Goal: Task Accomplishment & Management: Manage account settings

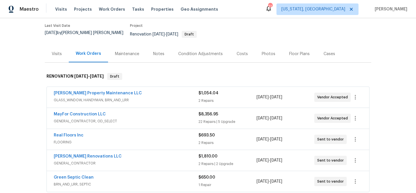
scroll to position [88, 0]
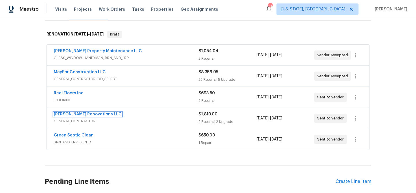
click at [91, 112] on link "Aseem Renovations LLC" at bounding box center [88, 114] width 68 height 4
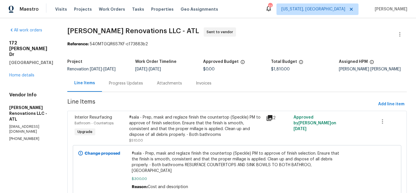
click at [271, 66] on div "Approved Budget" at bounding box center [237, 64] width 68 height 8
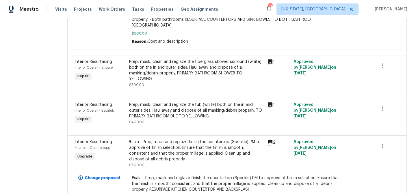
scroll to position [183, 0]
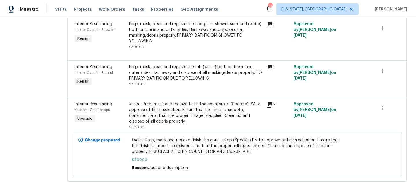
click at [179, 140] on span "#sala - Prep, mask and reglaze finish the countertop (Speckle) PM to approve of…" at bounding box center [237, 146] width 211 height 17
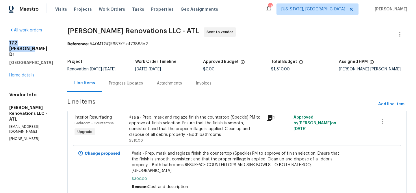
drag, startPoint x: 7, startPoint y: 42, endPoint x: 51, endPoint y: 42, distance: 43.6
copy h2 "172 Stokes Dr"
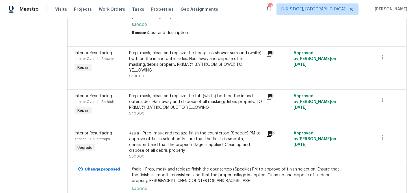
scroll to position [183, 0]
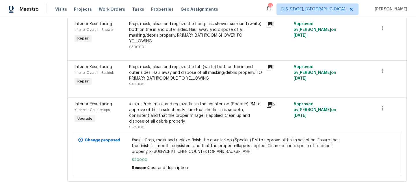
click at [108, 138] on b "Change proposed" at bounding box center [103, 140] width 36 height 4
click at [83, 138] on icon at bounding box center [80, 140] width 5 height 5
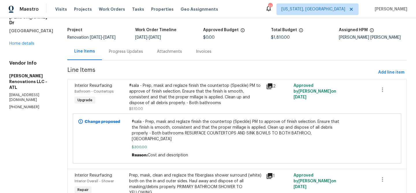
scroll to position [0, 0]
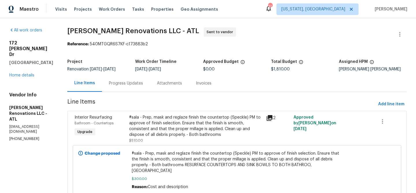
click at [187, 141] on div "#sala - Prep, mask and reglaze finish the countertop (Speckle) PM to approve of…" at bounding box center [195, 129] width 133 height 29
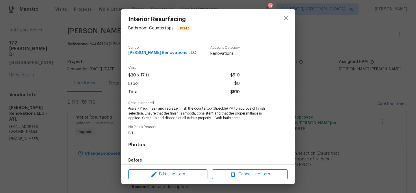
click at [96, 125] on div "Interior Resurfacing Bathroom - Countertops Draft Vendor Aseem Renovations LLC …" at bounding box center [208, 96] width 416 height 193
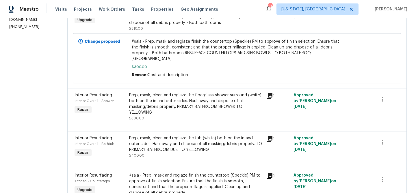
scroll to position [183, 0]
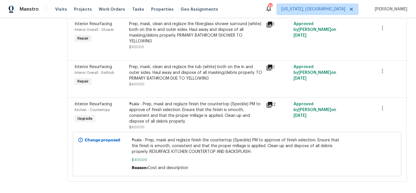
click at [98, 138] on b "Change proposed" at bounding box center [103, 140] width 36 height 4
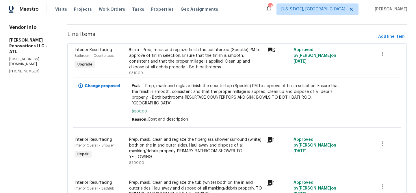
scroll to position [55, 0]
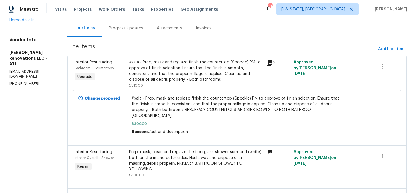
click at [89, 100] on div "Change proposed" at bounding box center [103, 115] width 53 height 43
click at [83, 97] on icon at bounding box center [80, 98] width 5 height 5
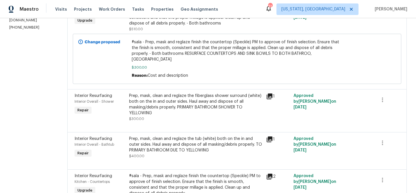
scroll to position [0, 0]
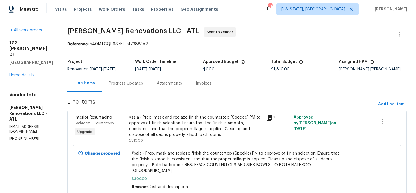
drag, startPoint x: 277, startPoint y: 66, endPoint x: 296, endPoint y: 67, distance: 18.8
click at [296, 67] on div "Total Budget" at bounding box center [305, 64] width 68 height 8
drag, startPoint x: 294, startPoint y: 66, endPoint x: 261, endPoint y: 66, distance: 33.2
click at [261, 66] on div "Project Renovation 8/14/2025 - 8/22/2025 Work Order Timeline 8/14/2025 - 8/22/2…" at bounding box center [237, 65] width 340 height 18
click at [288, 75] on div "Line Items Progress Updates Attachments Invoices" at bounding box center [237, 83] width 340 height 17
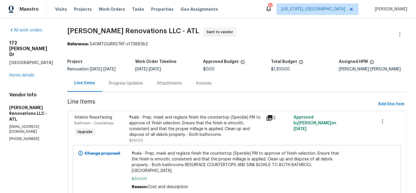
click at [288, 75] on div "Line Items Progress Updates Attachments Invoices" at bounding box center [237, 83] width 340 height 17
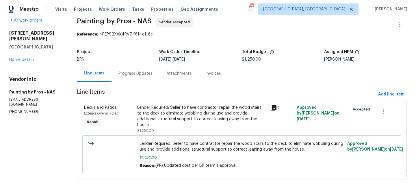
scroll to position [7, 0]
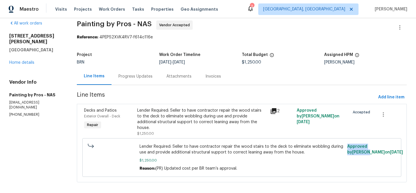
drag, startPoint x: 347, startPoint y: 141, endPoint x: 395, endPoint y: 140, distance: 48.0
click at [395, 142] on div "Approved by [PERSON_NAME] on [DATE]" at bounding box center [372, 157] width 52 height 31
